Goal: Transaction & Acquisition: Purchase product/service

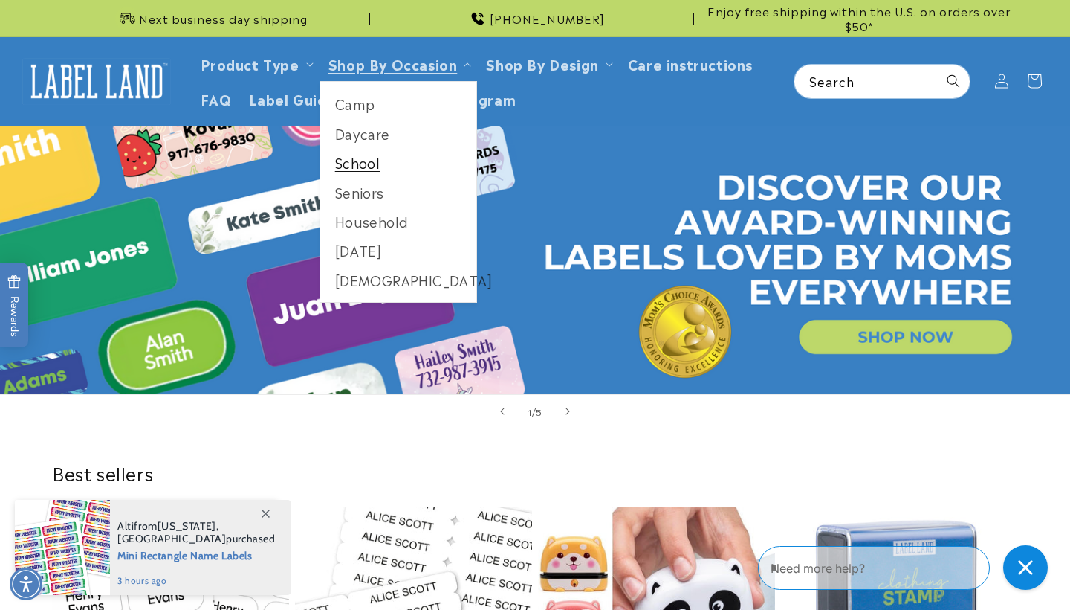
click at [369, 163] on link "School" at bounding box center [398, 162] width 157 height 29
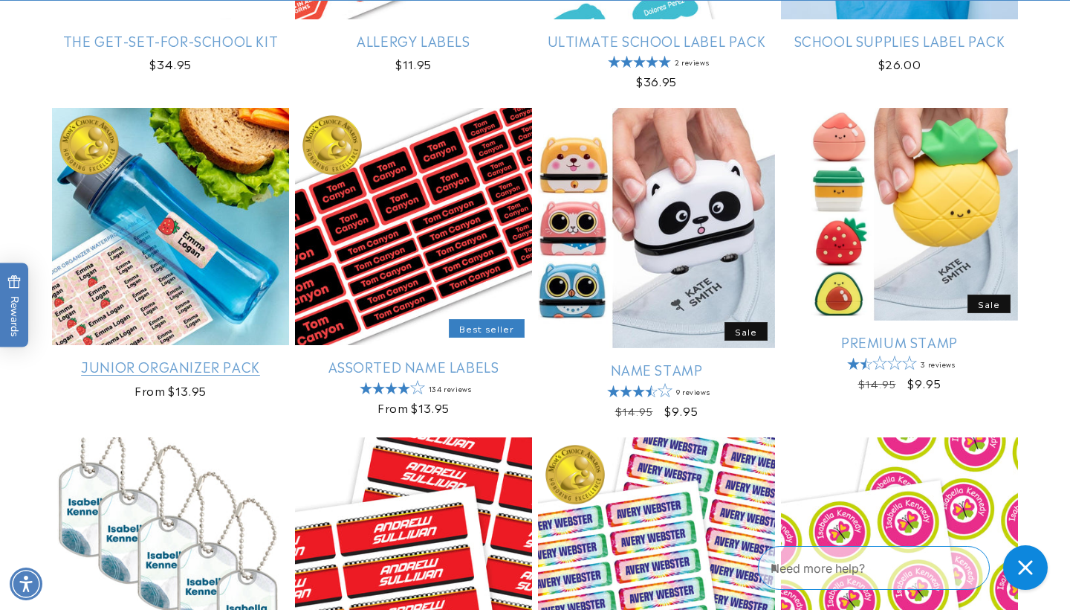
click at [171, 358] on link "Junior Organizer Pack" at bounding box center [170, 366] width 237 height 17
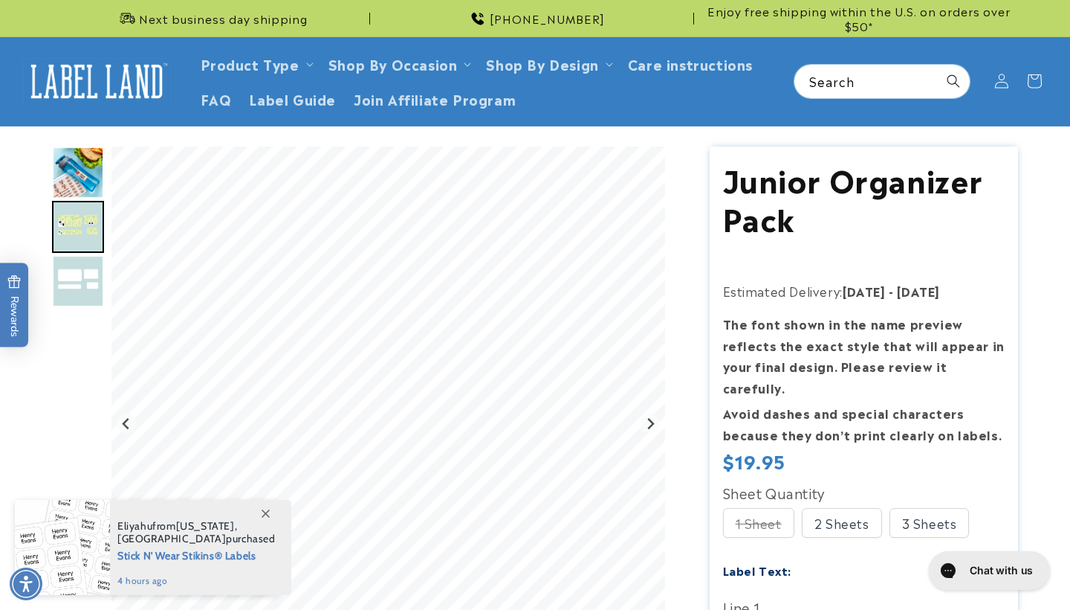
click at [933, 508] on div "3 Sheets" at bounding box center [930, 523] width 80 height 30
